Goal: Task Accomplishment & Management: Manage account settings

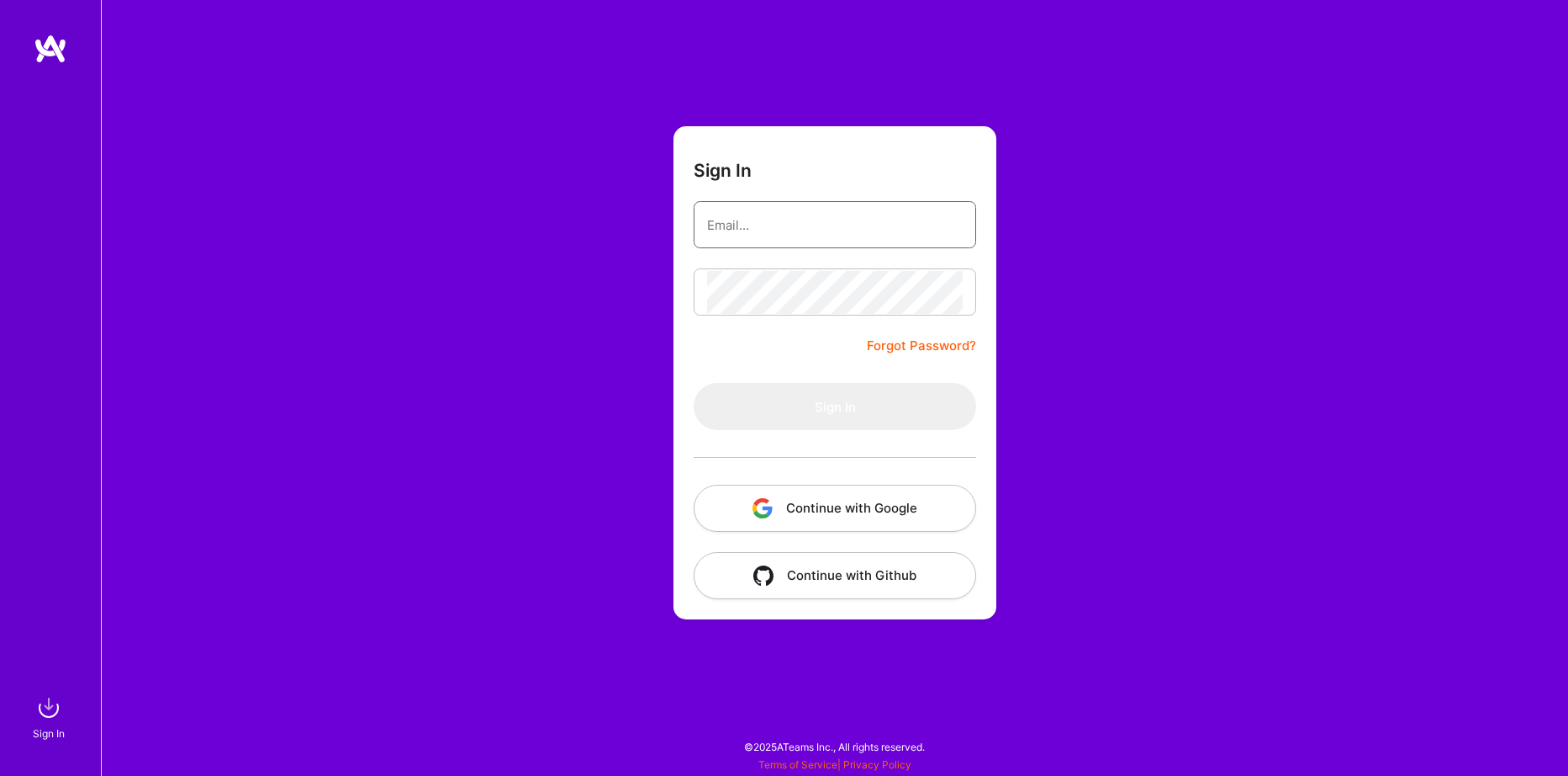
click at [812, 205] on input "email" at bounding box center [835, 225] width 256 height 43
type input "[EMAIL_ADDRESS][DOMAIN_NAME]"
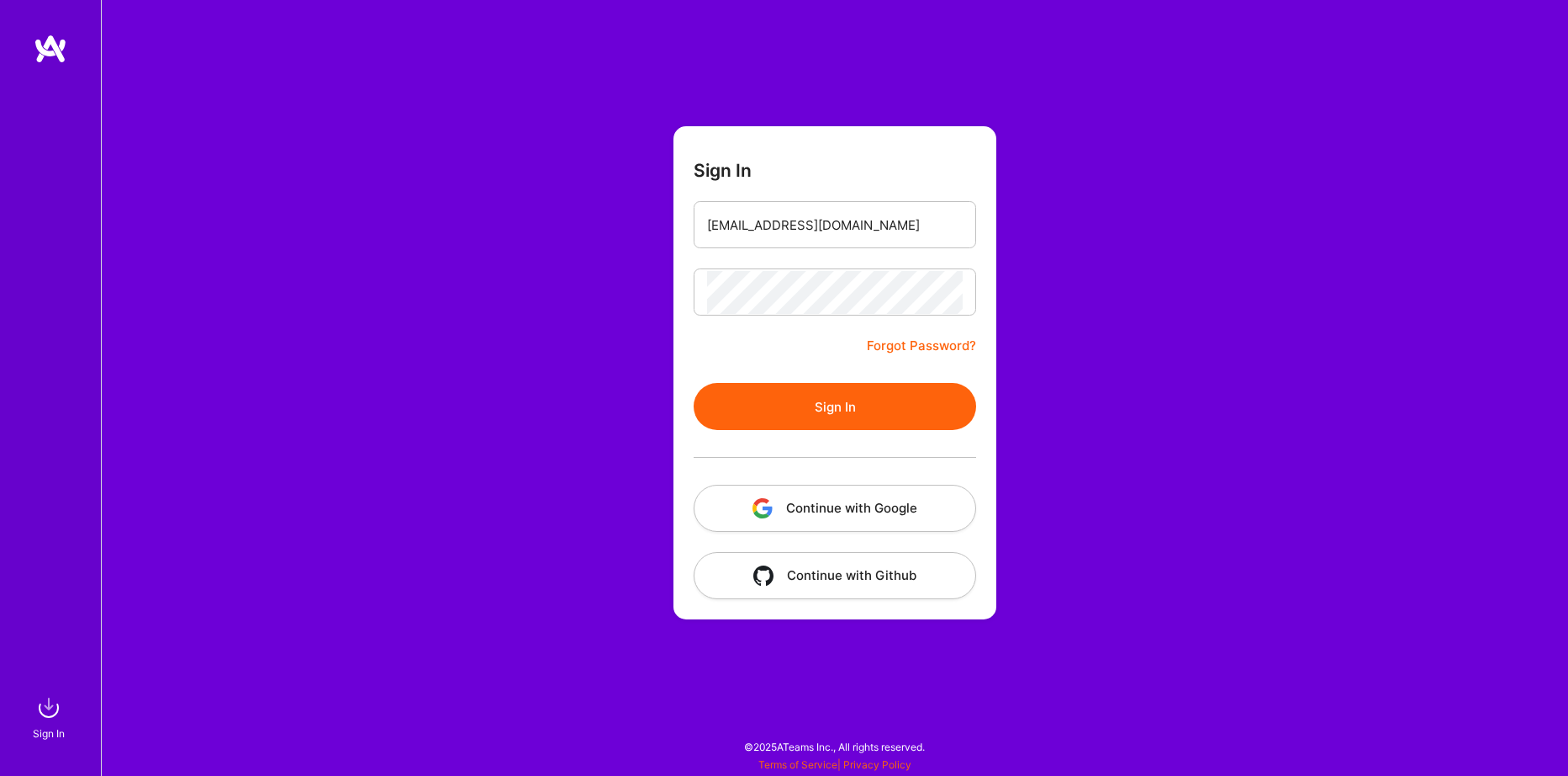
click at [872, 407] on button "Sign In" at bounding box center [835, 406] width 282 height 47
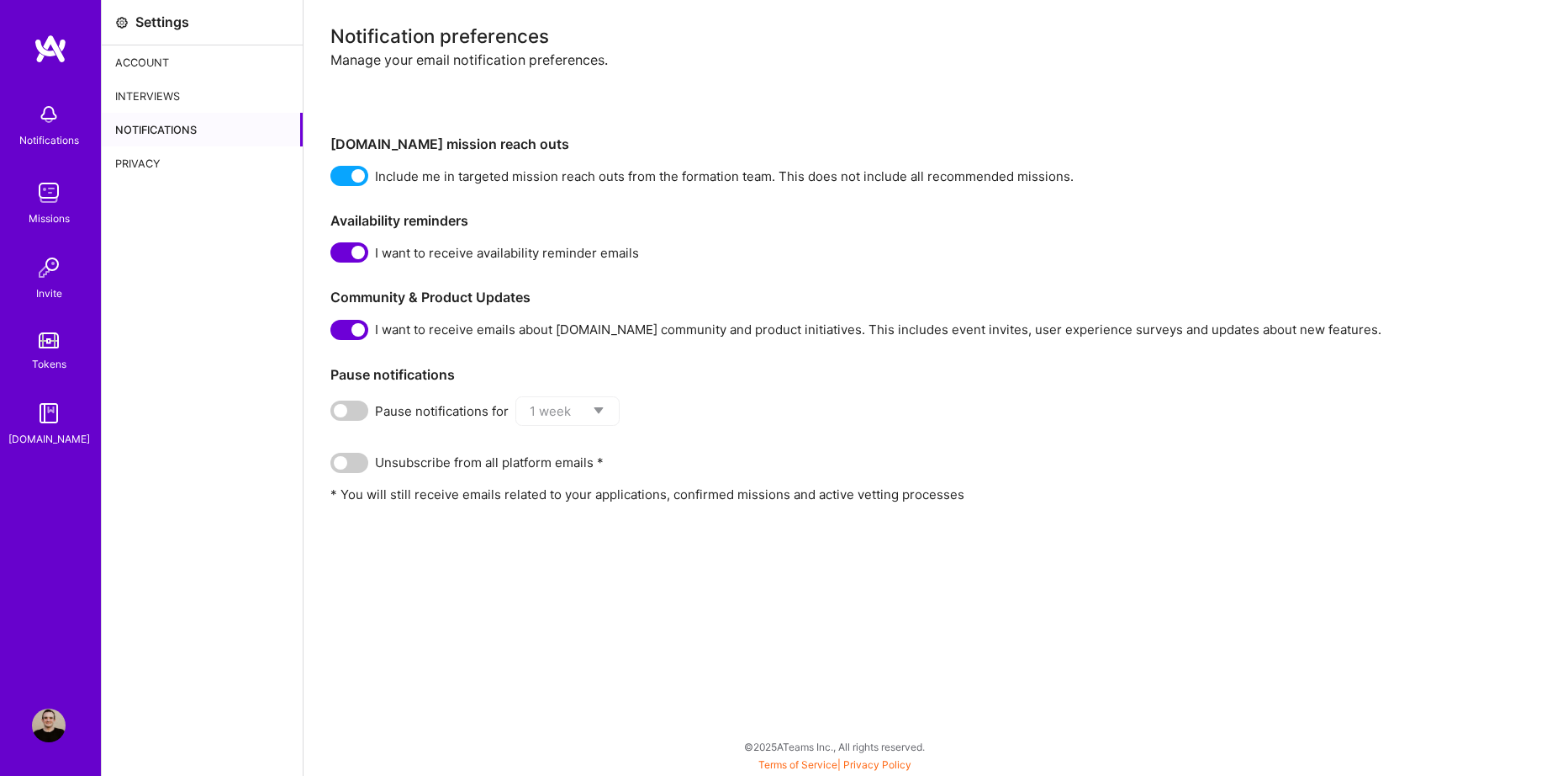
click at [152, 56] on div "Account" at bounding box center [203, 62] width 201 height 34
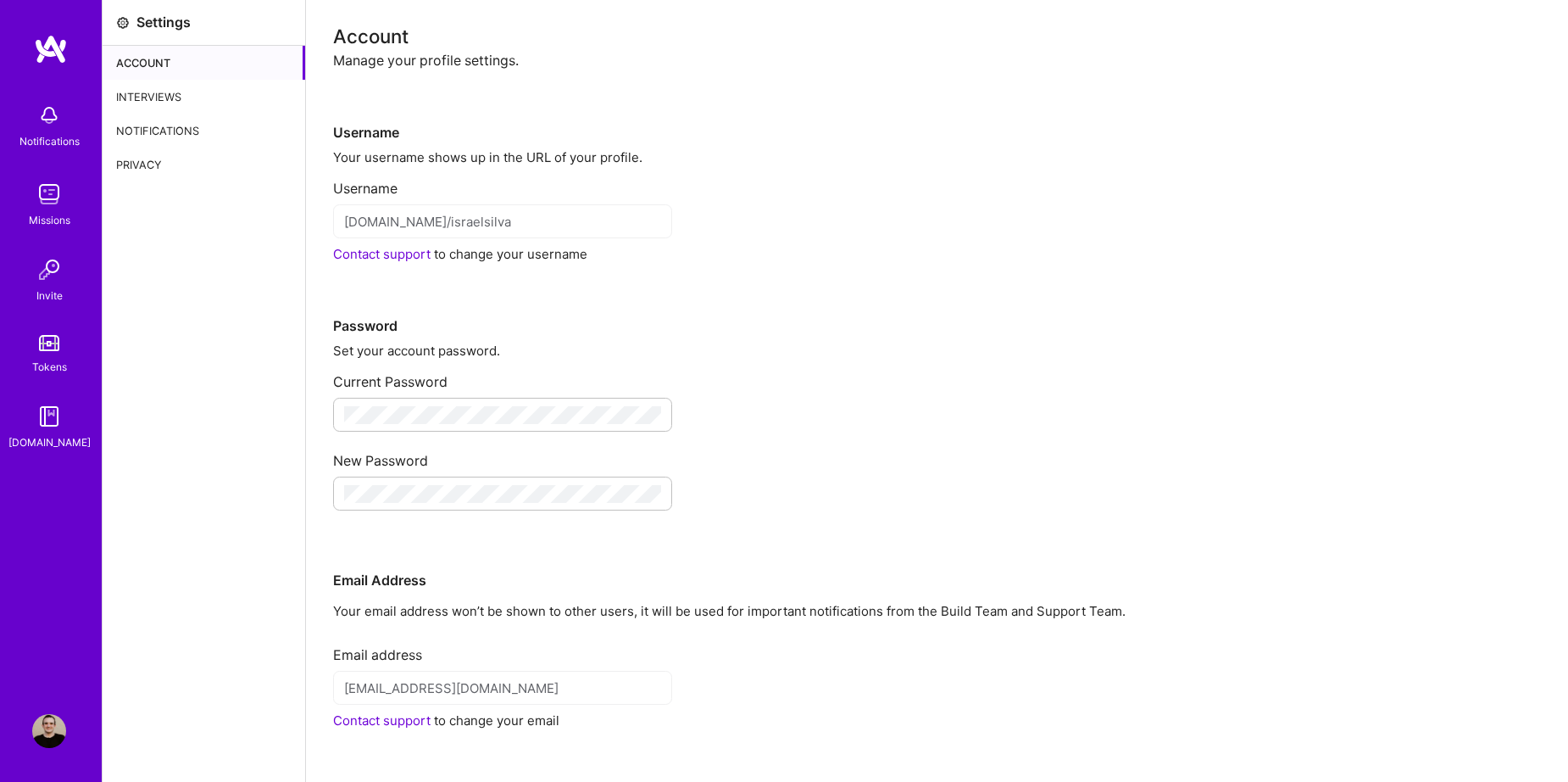
click at [49, 194] on img at bounding box center [49, 194] width 34 height 34
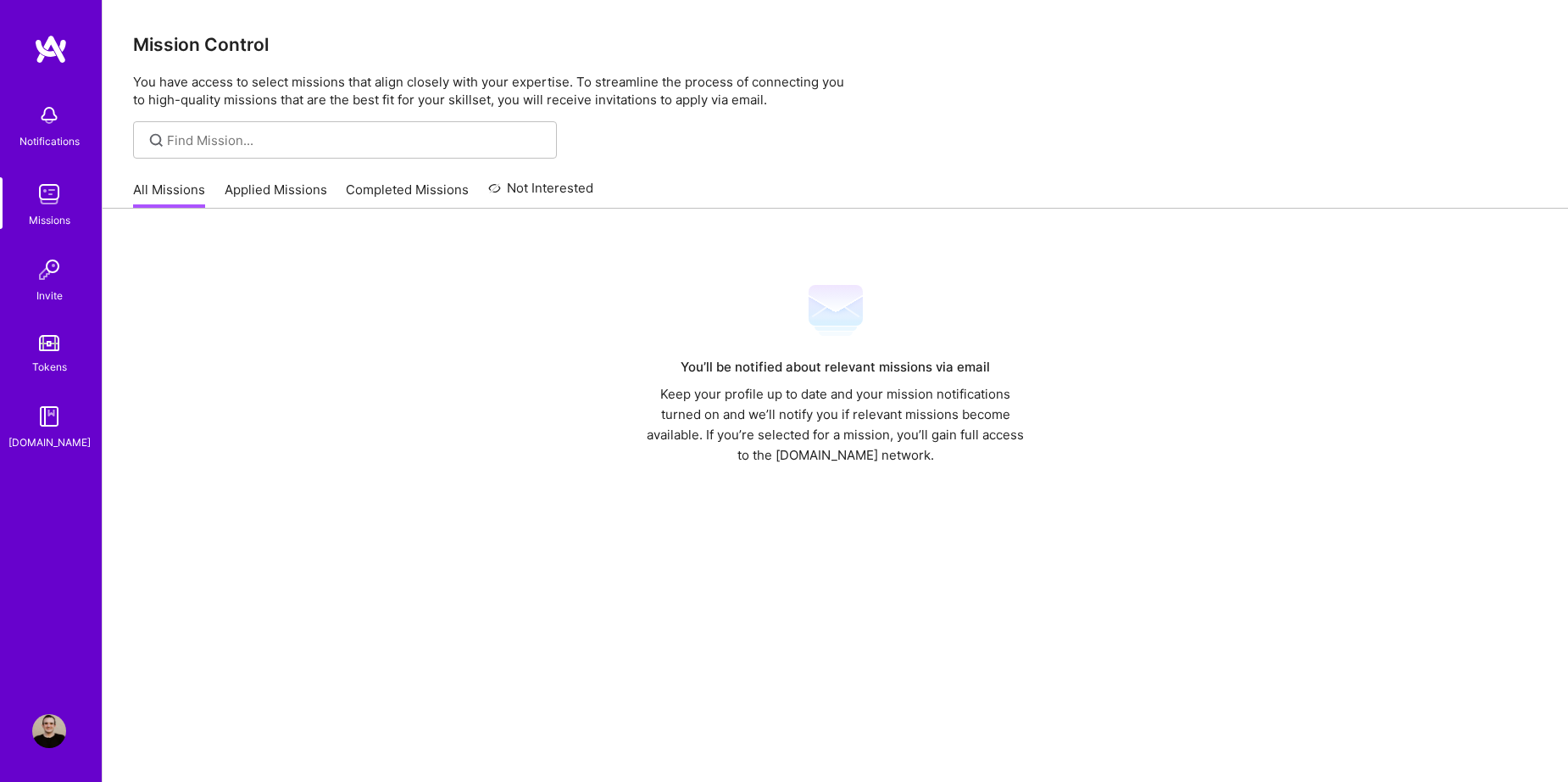
click at [49, 126] on img at bounding box center [49, 115] width 34 height 34
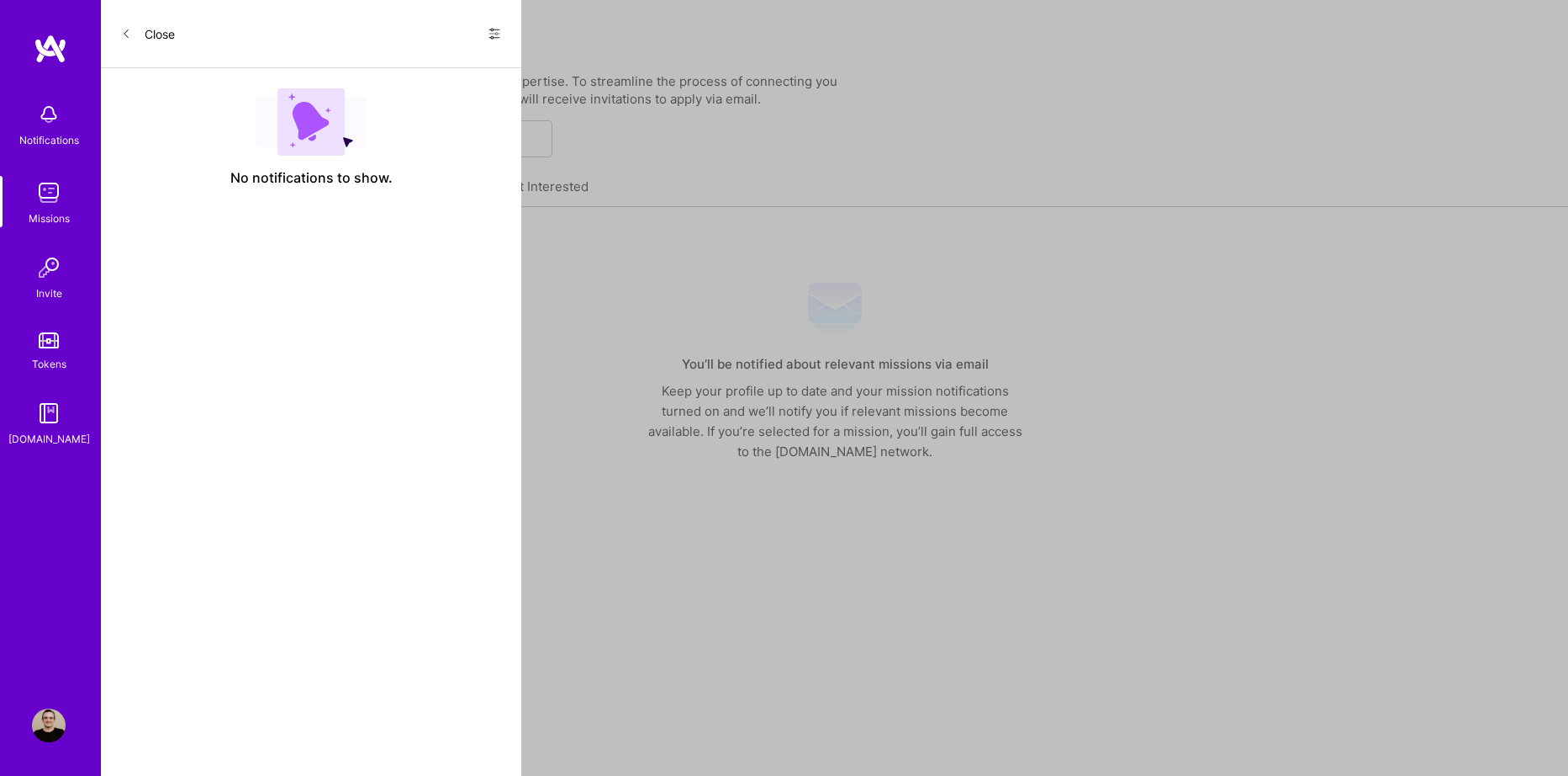
click at [52, 351] on link "Tokens" at bounding box center [48, 349] width 104 height 47
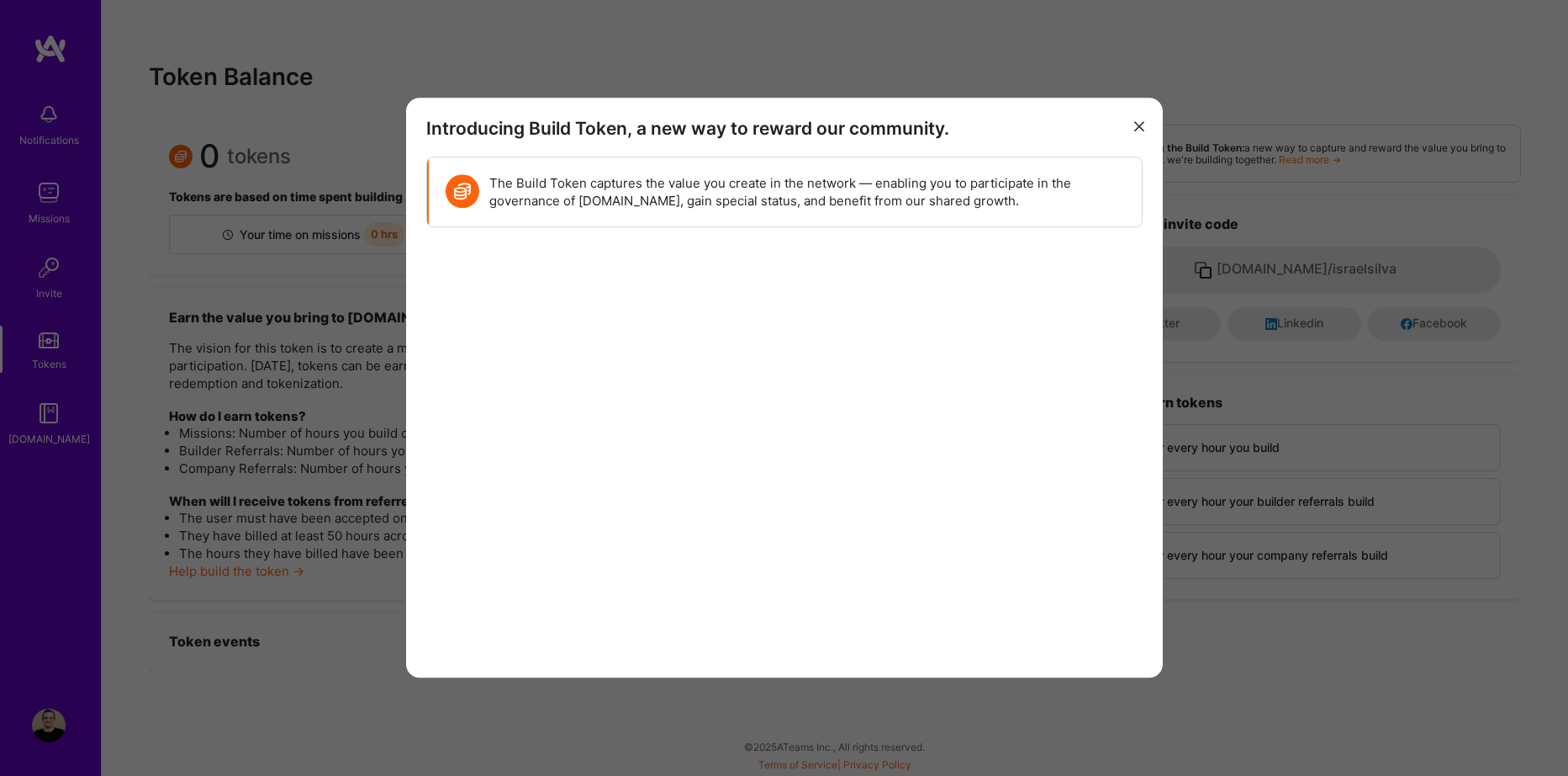
click at [1133, 115] on button "modal" at bounding box center [1139, 125] width 21 height 28
